Goal: Transaction & Acquisition: Obtain resource

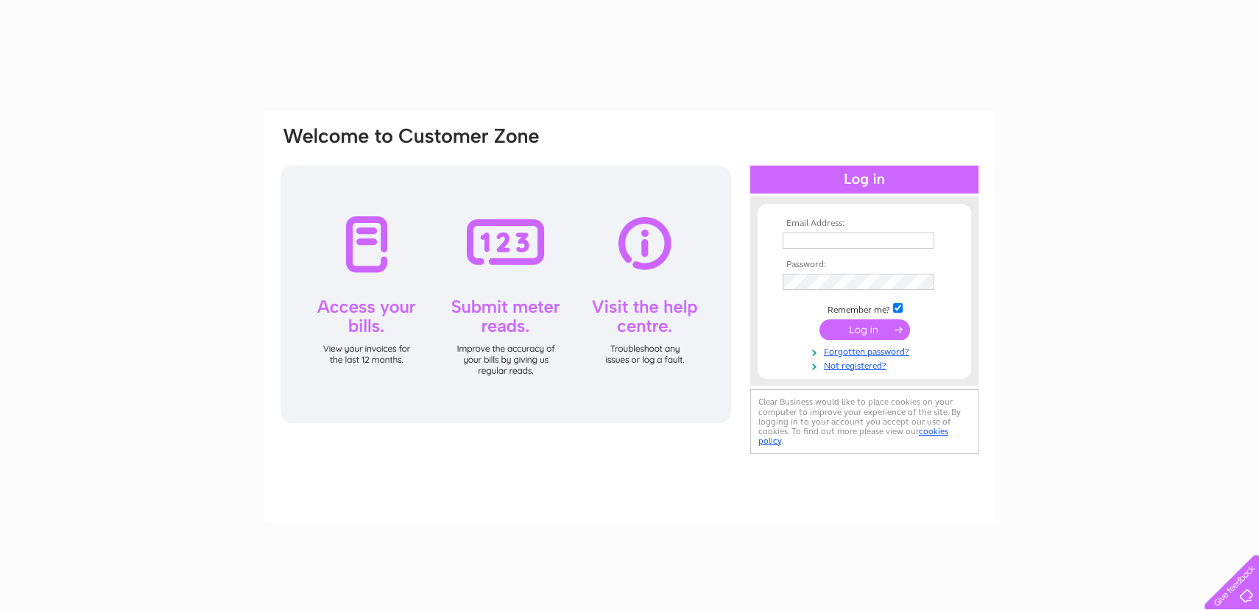
type input "[EMAIL_ADDRESS][DOMAIN_NAME]"
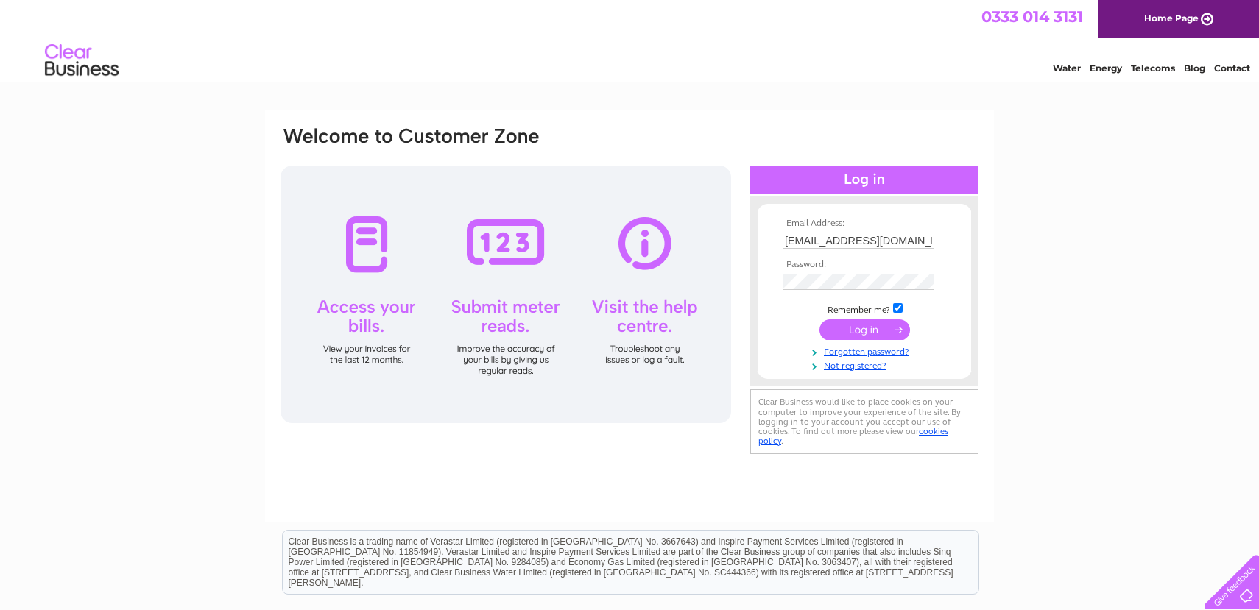
scroll to position [0, 33]
click at [859, 334] on input "submit" at bounding box center [865, 331] width 91 height 21
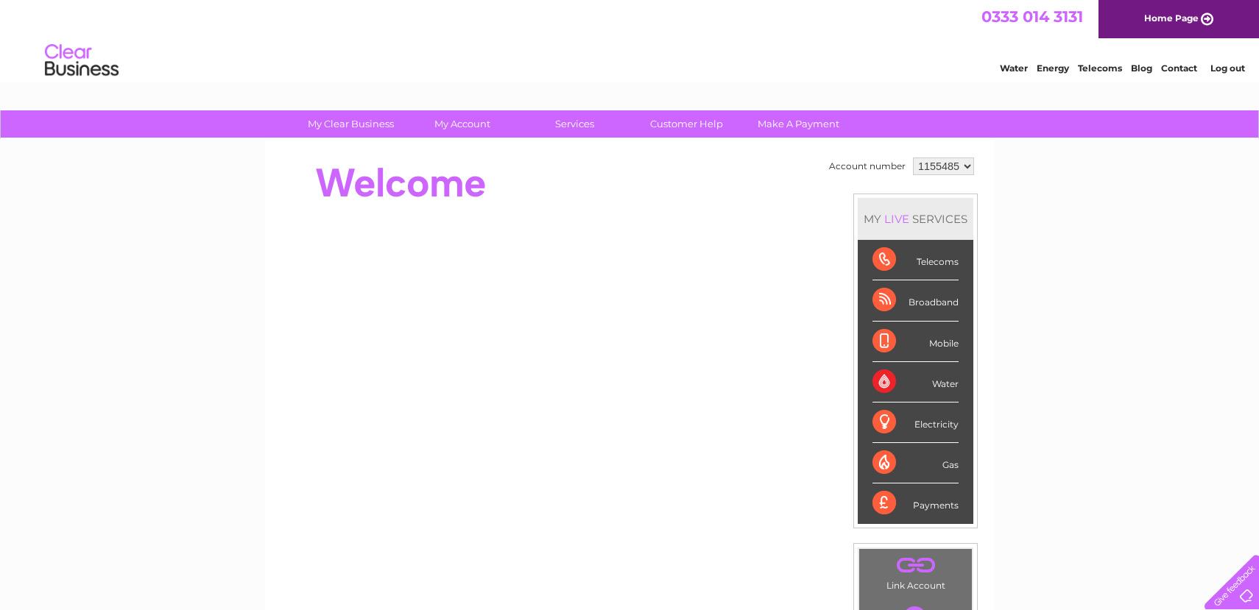
click at [923, 173] on select "1155485 1155491 3023899 3023915" at bounding box center [943, 167] width 61 height 18
click at [932, 163] on select "1155485 1155491 3023899 3023915" at bounding box center [943, 167] width 61 height 18
click at [930, 170] on select "1155485 1155491 3023899 3023915" at bounding box center [943, 167] width 61 height 18
click at [909, 162] on td "1155485 1155491 3023899 3023915" at bounding box center [943, 166] width 68 height 25
click at [916, 162] on select "1155485 1155491 3023899 3023915" at bounding box center [943, 167] width 61 height 18
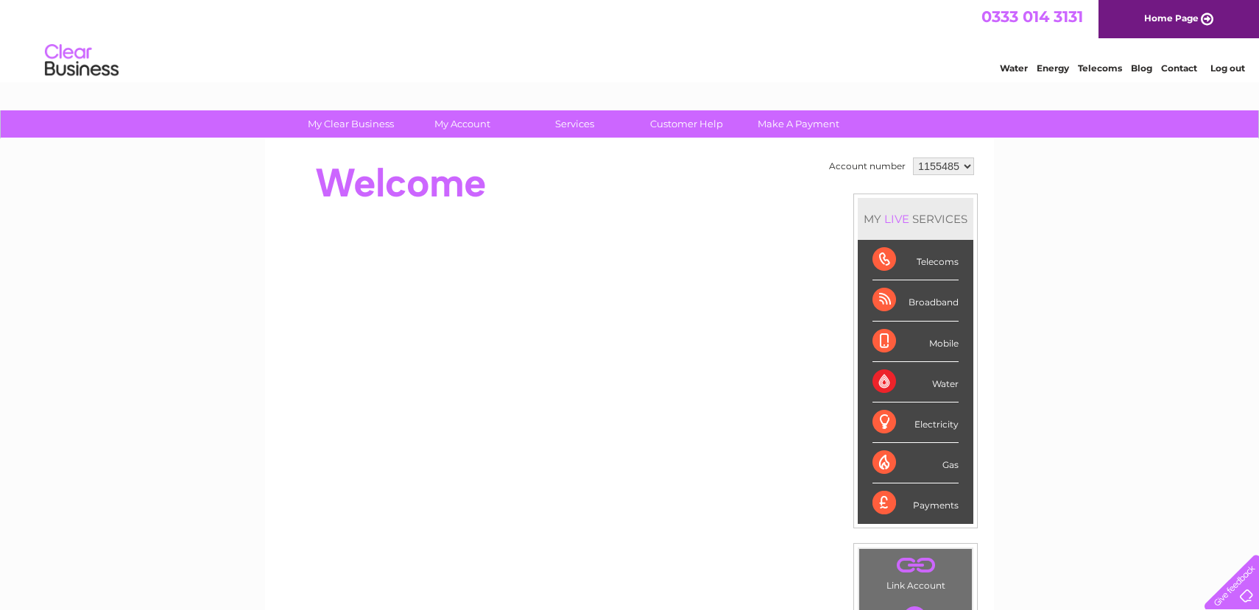
click at [913, 158] on select "1155485 1155491 3023899 3023915" at bounding box center [943, 167] width 61 height 18
click at [917, 167] on select "1155485 1155491 3023899 3023915" at bounding box center [943, 167] width 61 height 18
click at [913, 158] on select "1155485 1155491 3023899 3023915" at bounding box center [943, 167] width 61 height 18
click at [917, 167] on select "1155485 1155491 3023899 3023915" at bounding box center [943, 167] width 61 height 18
click at [913, 158] on select "1155485 1155491 3023899 3023915" at bounding box center [943, 167] width 61 height 18
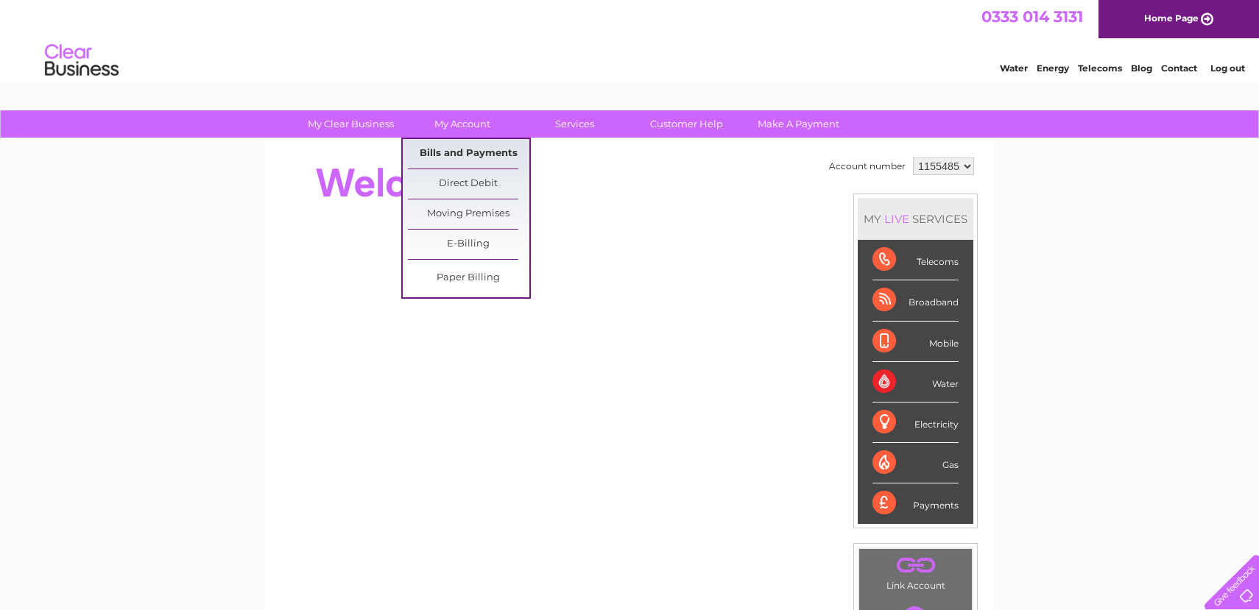
click at [468, 140] on link "Bills and Payments" at bounding box center [468, 153] width 121 height 29
click at [462, 159] on link "Bills and Payments" at bounding box center [468, 153] width 121 height 29
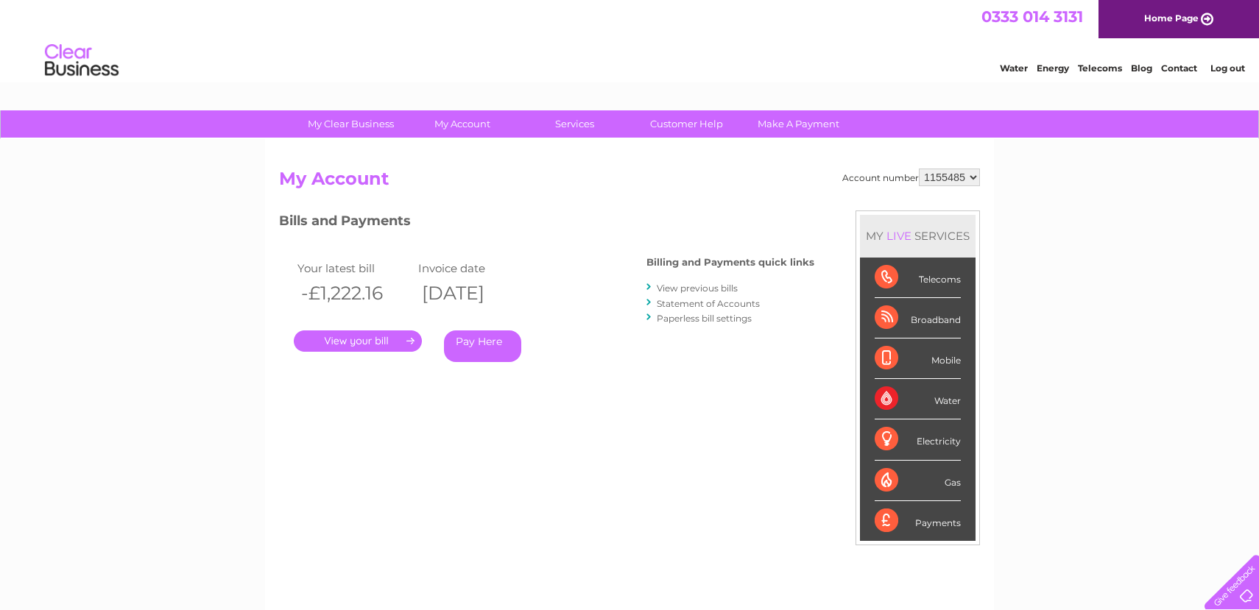
click at [922, 182] on select "1155485 1155491 3023899 3023915" at bounding box center [949, 178] width 61 height 18
select select "1155491"
click at [919, 169] on select "1155485 1155491 3023899 3023915" at bounding box center [949, 178] width 61 height 18
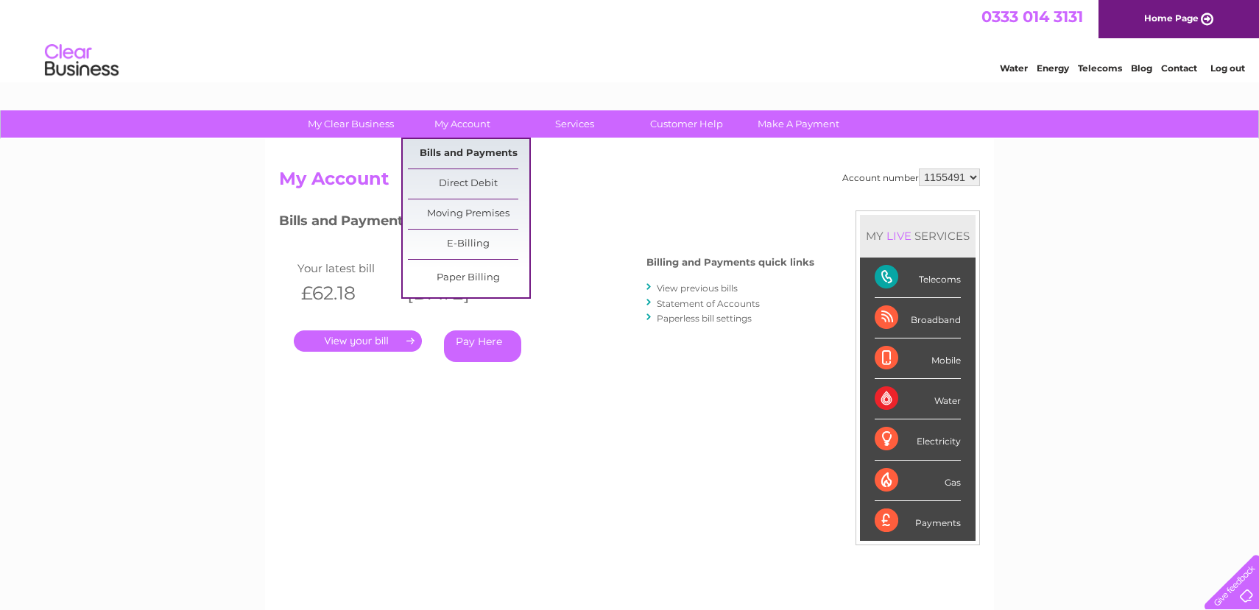
click at [459, 152] on link "Bills and Payments" at bounding box center [468, 153] width 121 height 29
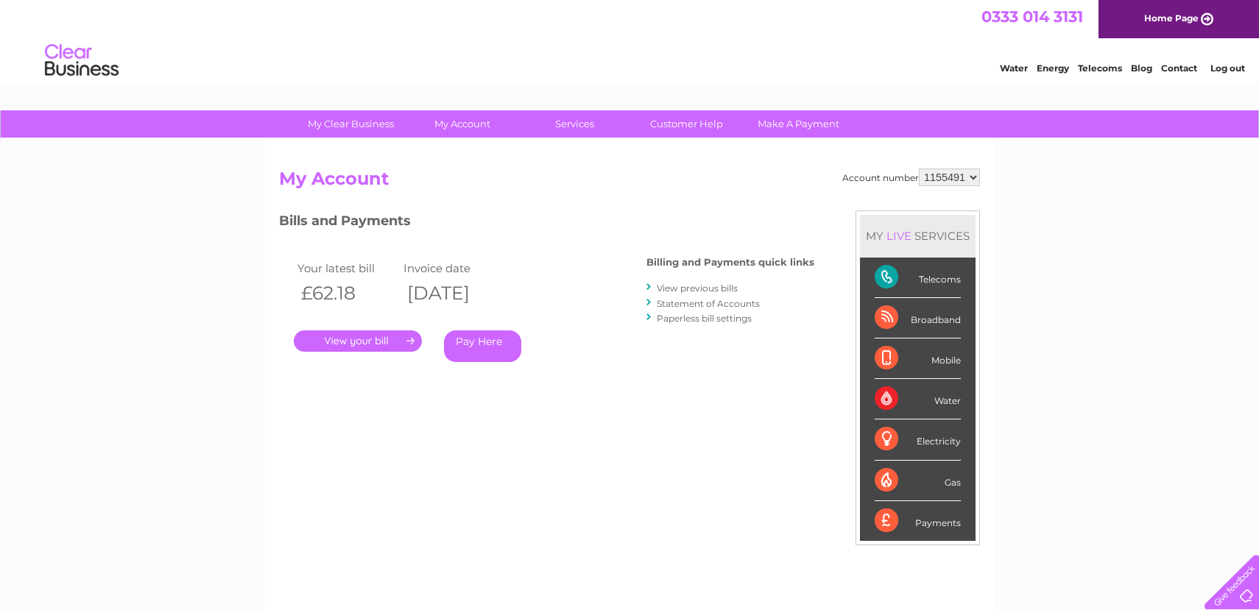
click at [367, 343] on link "." at bounding box center [358, 341] width 128 height 21
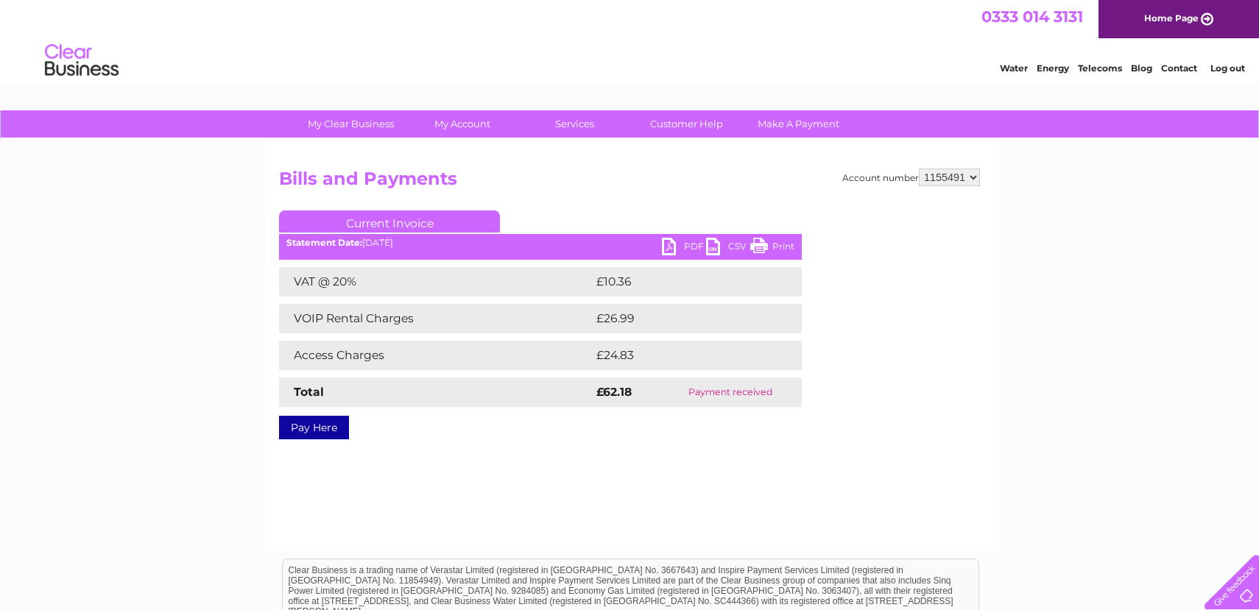
click at [675, 256] on link "PDF" at bounding box center [684, 248] width 44 height 21
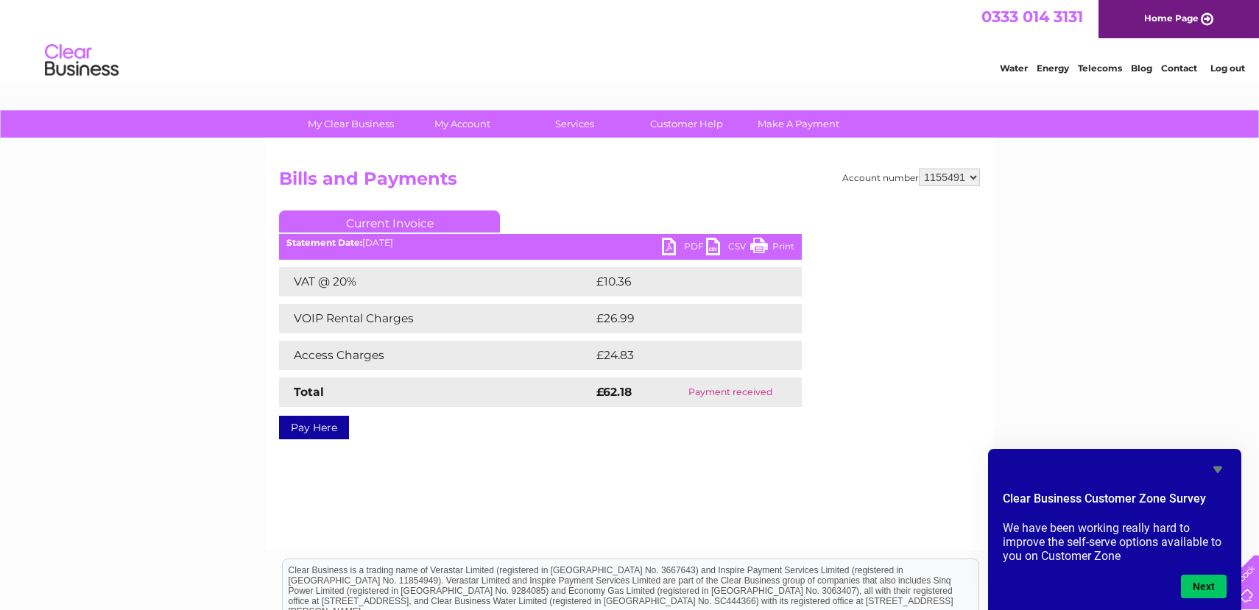
click at [950, 170] on select "1155485 1155491 3023899 3023915" at bounding box center [949, 178] width 61 height 18
select select "3023899"
click at [919, 169] on select "1155485 1155491 3023899 3023915" at bounding box center [949, 178] width 61 height 18
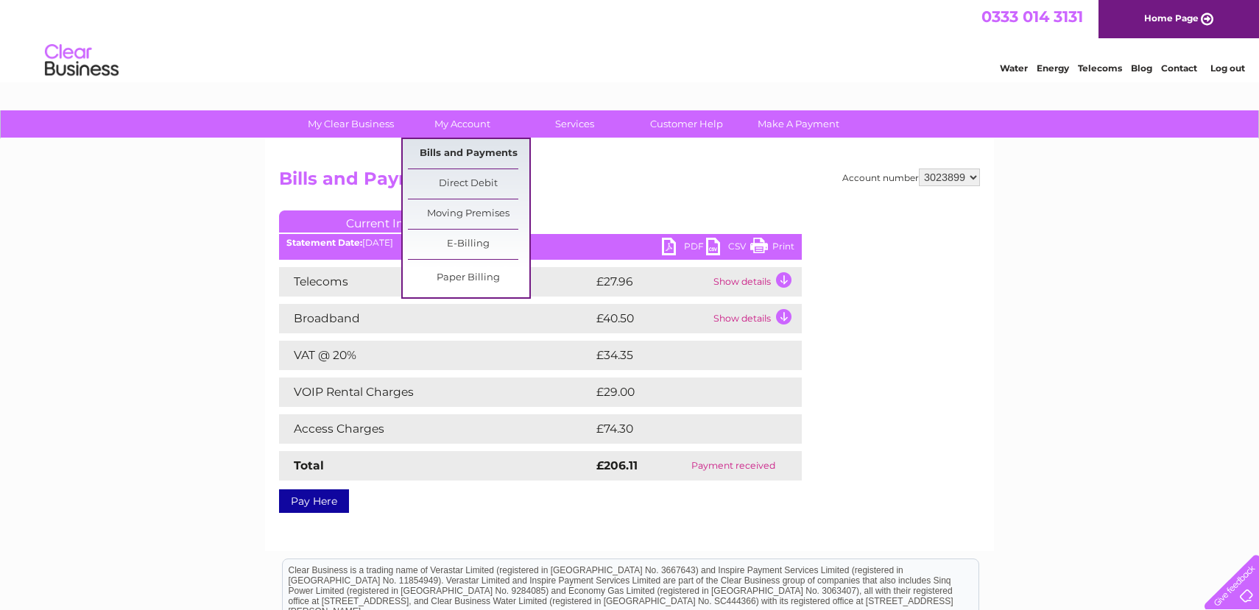
click at [454, 160] on link "Bills and Payments" at bounding box center [468, 153] width 121 height 29
click at [444, 159] on link "Bills and Payments" at bounding box center [468, 153] width 121 height 29
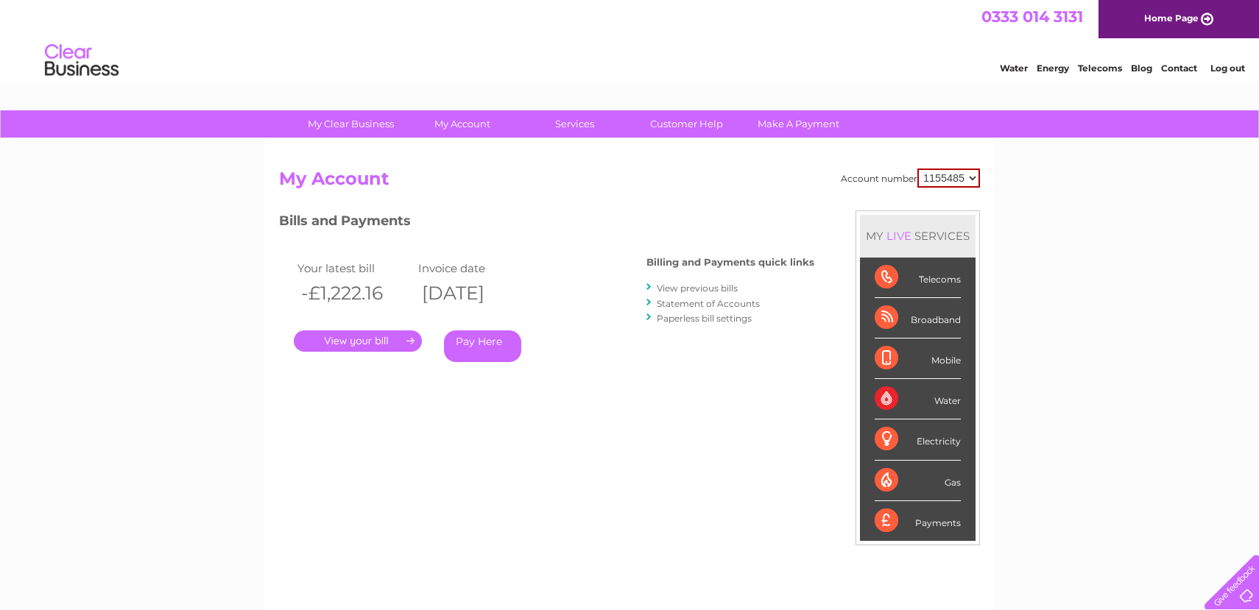
click at [928, 176] on select "1155485 1155491 3023899 3023915" at bounding box center [948, 178] width 63 height 19
select select "3023899"
click at [917, 169] on select "1155485 1155491 3023899 3023915" at bounding box center [948, 178] width 63 height 19
click at [392, 345] on link "." at bounding box center [358, 341] width 128 height 21
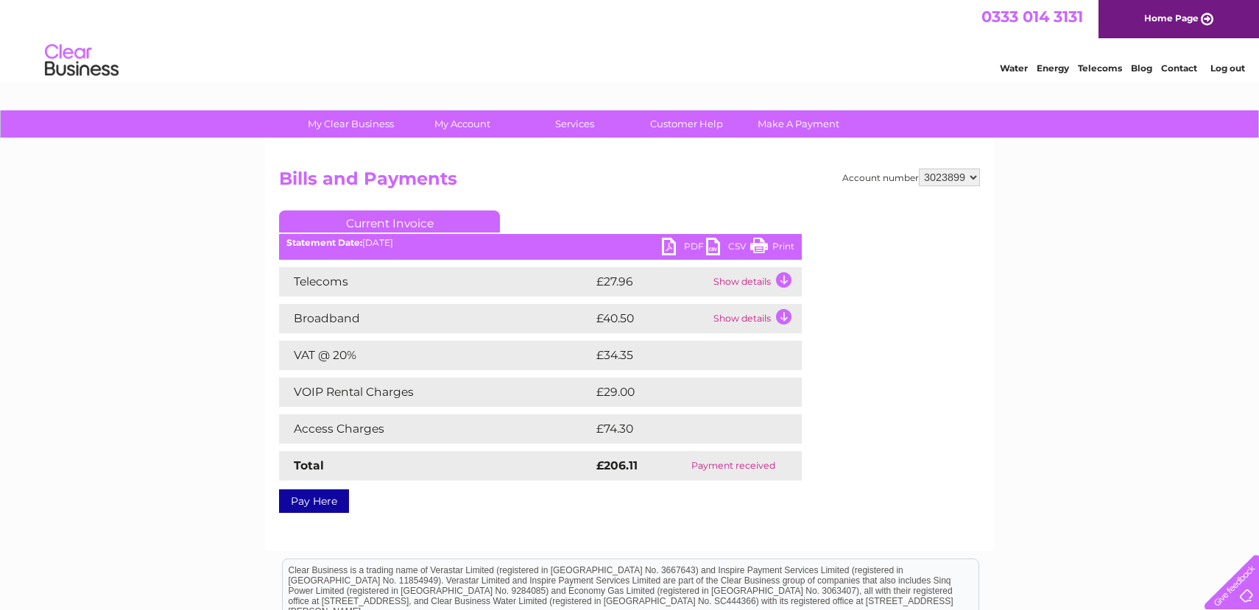
click at [679, 248] on link "PDF" at bounding box center [684, 248] width 44 height 21
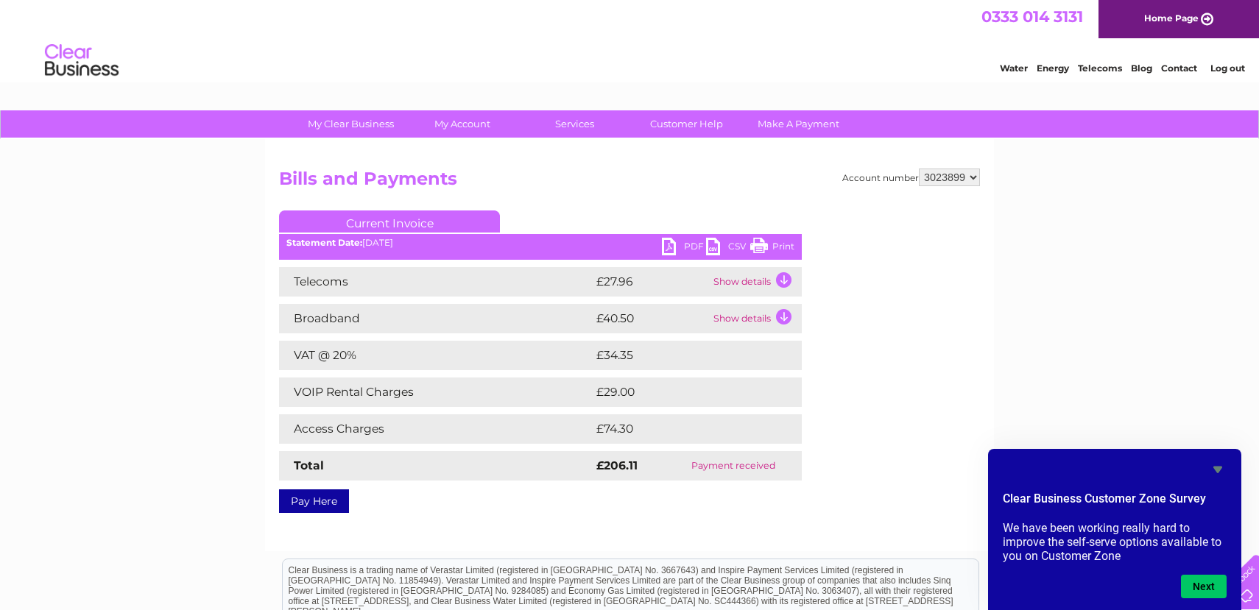
click at [970, 162] on div "Account number 1155485 1155491 3023899 3023915 Bills and Payments Current Invoi…" at bounding box center [629, 345] width 729 height 412
click at [970, 174] on select "1155485 1155491 3023899 3023915" at bounding box center [949, 178] width 61 height 18
select select "3023915"
click at [919, 169] on select "1155485 1155491 3023899 3023915" at bounding box center [949, 178] width 61 height 18
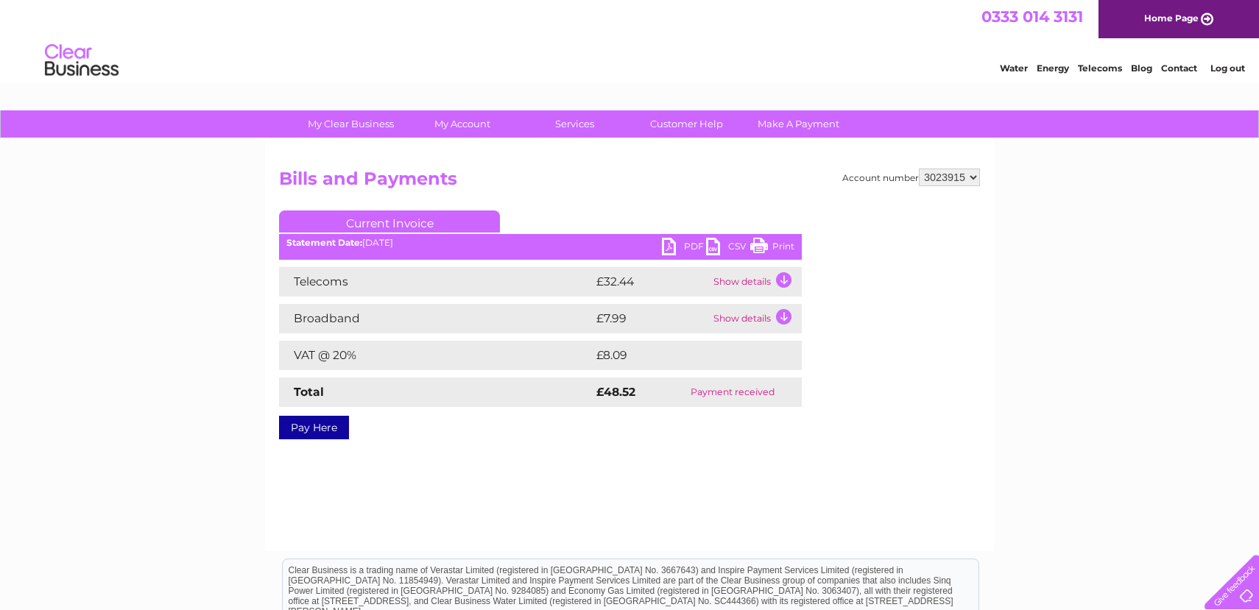
click at [669, 247] on link "PDF" at bounding box center [684, 248] width 44 height 21
